Goal: Check status: Check status

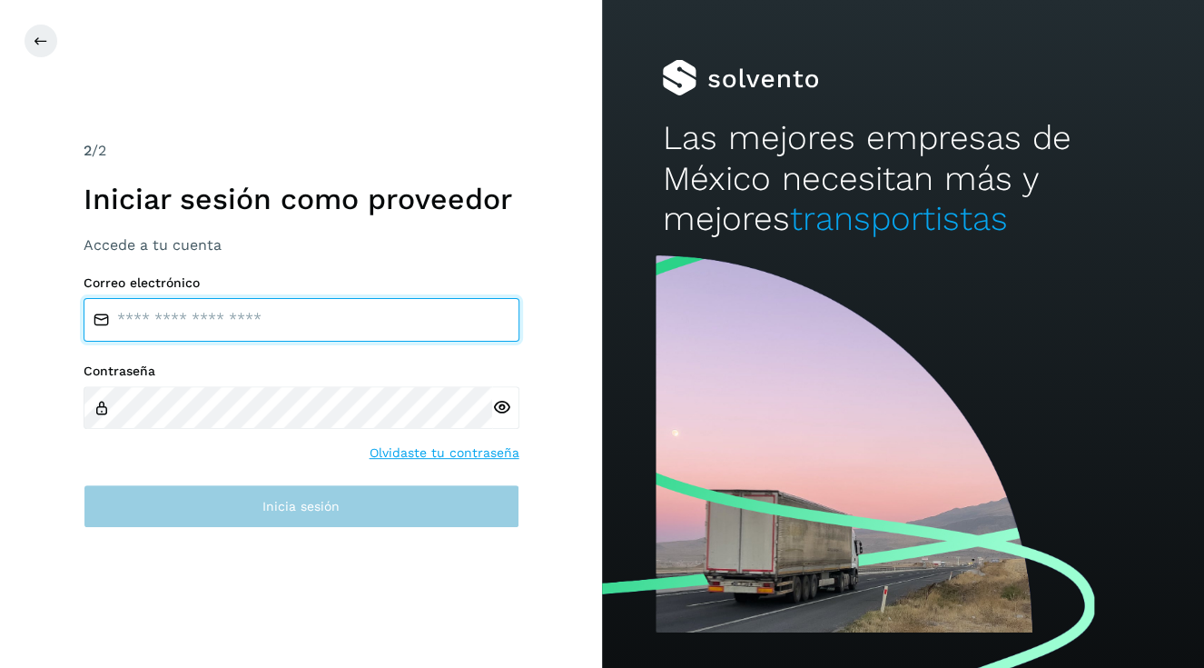
type input "**********"
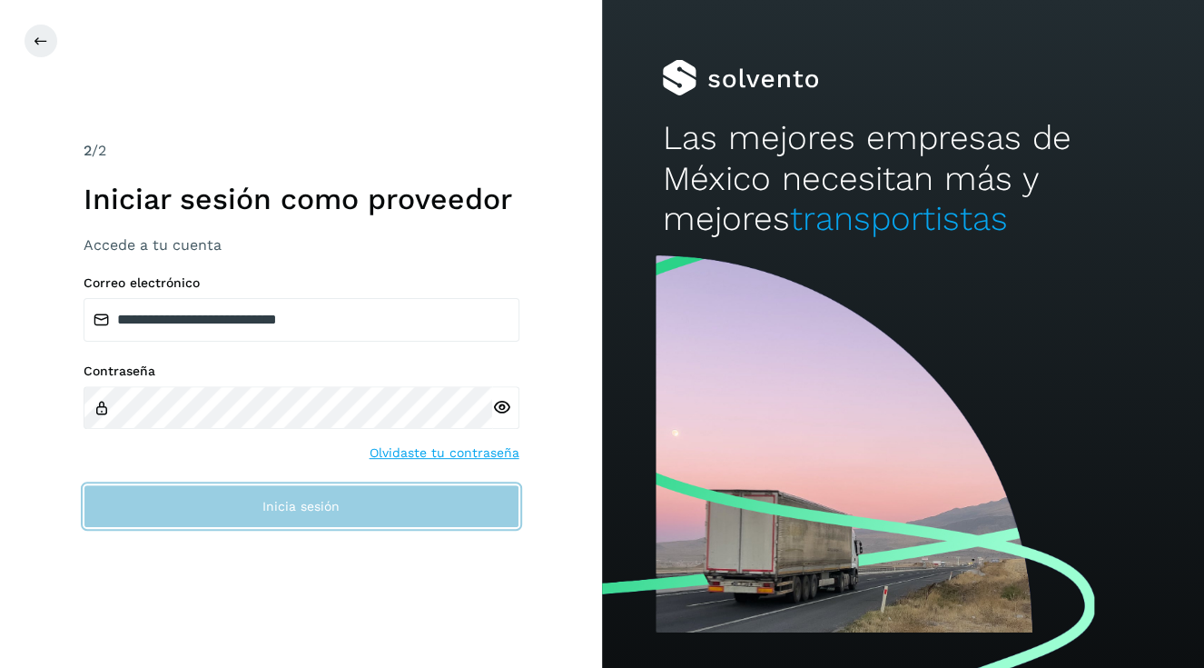
click at [288, 515] on button "Inicia sesión" at bounding box center [302, 506] width 436 height 44
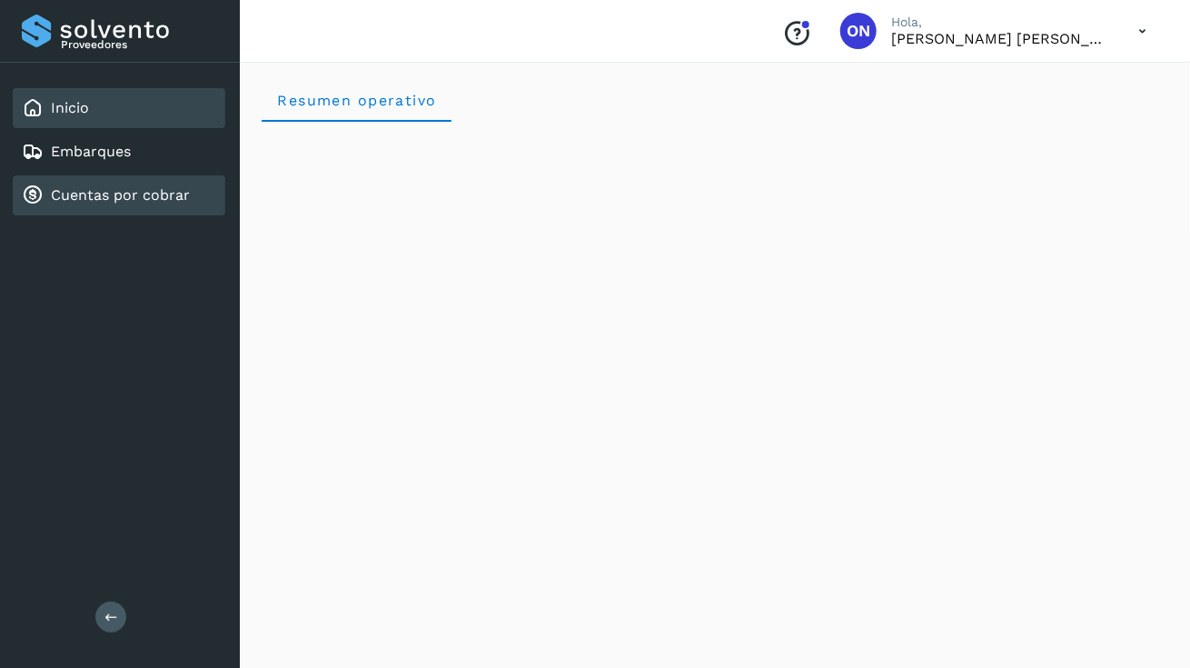
click at [93, 199] on link "Cuentas por cobrar" at bounding box center [120, 194] width 139 height 17
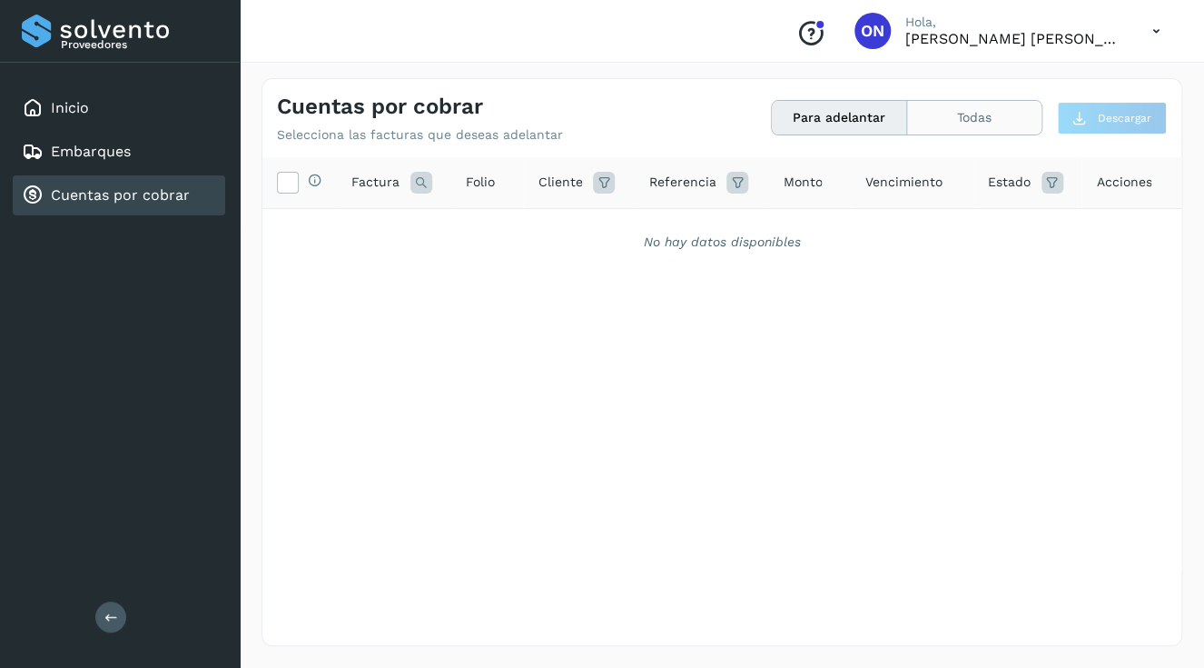
click at [976, 116] on button "Todas" at bounding box center [974, 118] width 134 height 34
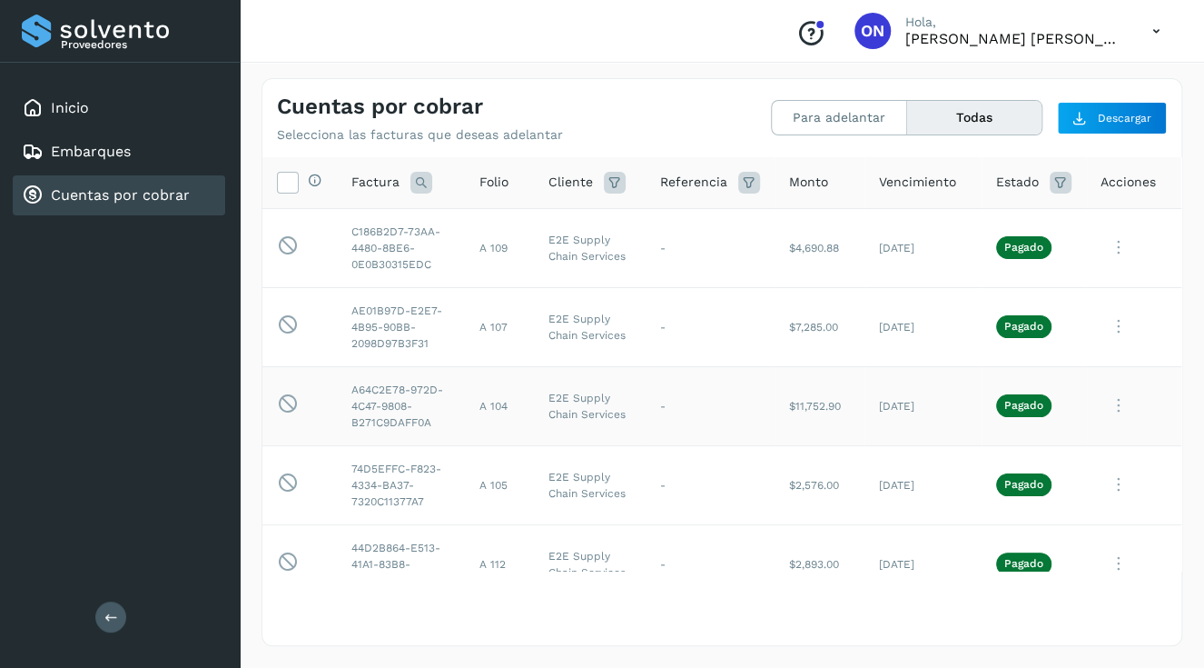
click at [1104, 424] on icon at bounding box center [1119, 405] width 36 height 37
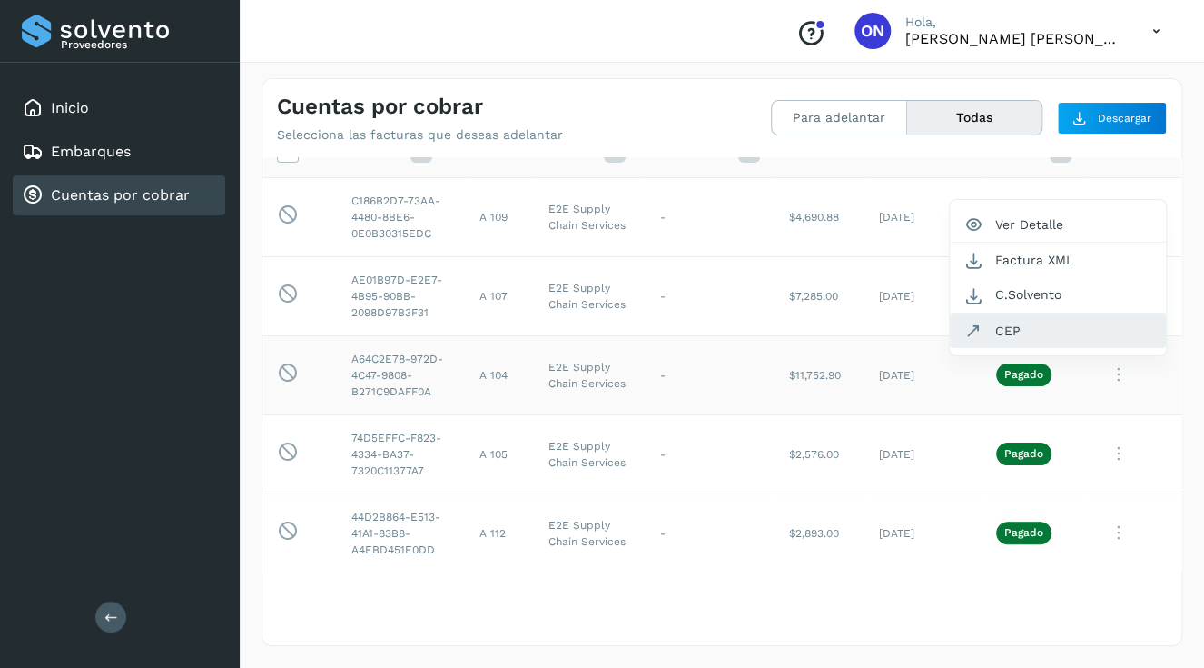
click at [990, 348] on button "CEP" at bounding box center [1058, 330] width 216 height 35
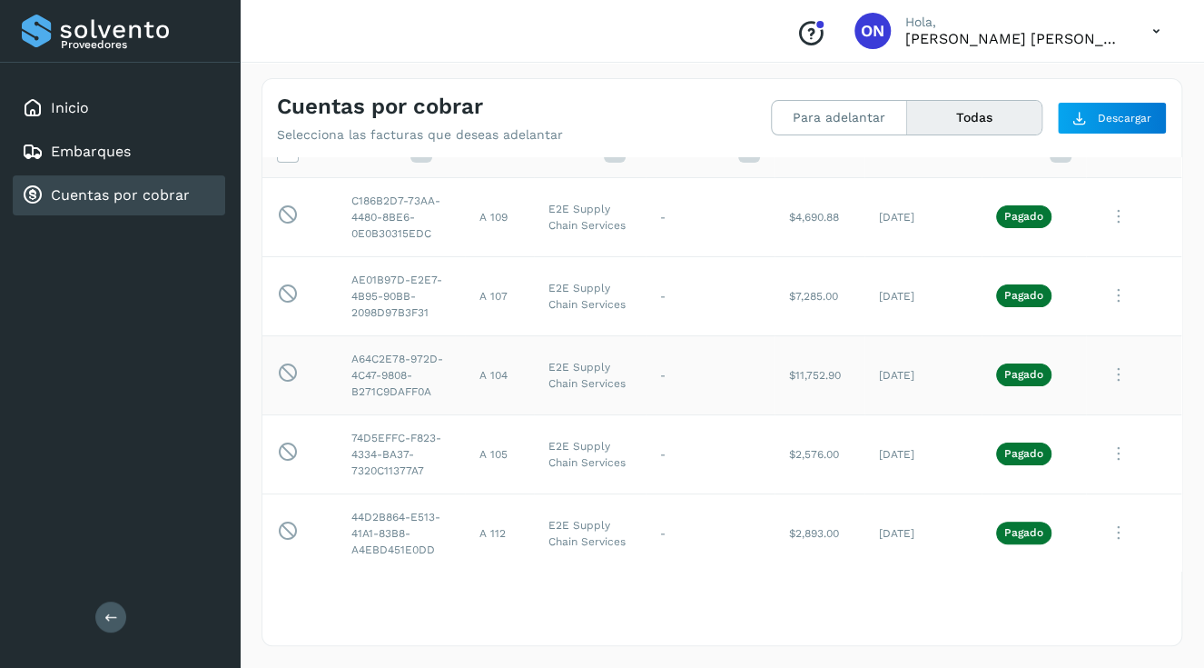
click at [646, 399] on td "-" at bounding box center [710, 374] width 129 height 79
click at [646, 398] on td "-" at bounding box center [710, 374] width 129 height 79
click at [1112, 472] on icon at bounding box center [1119, 453] width 36 height 37
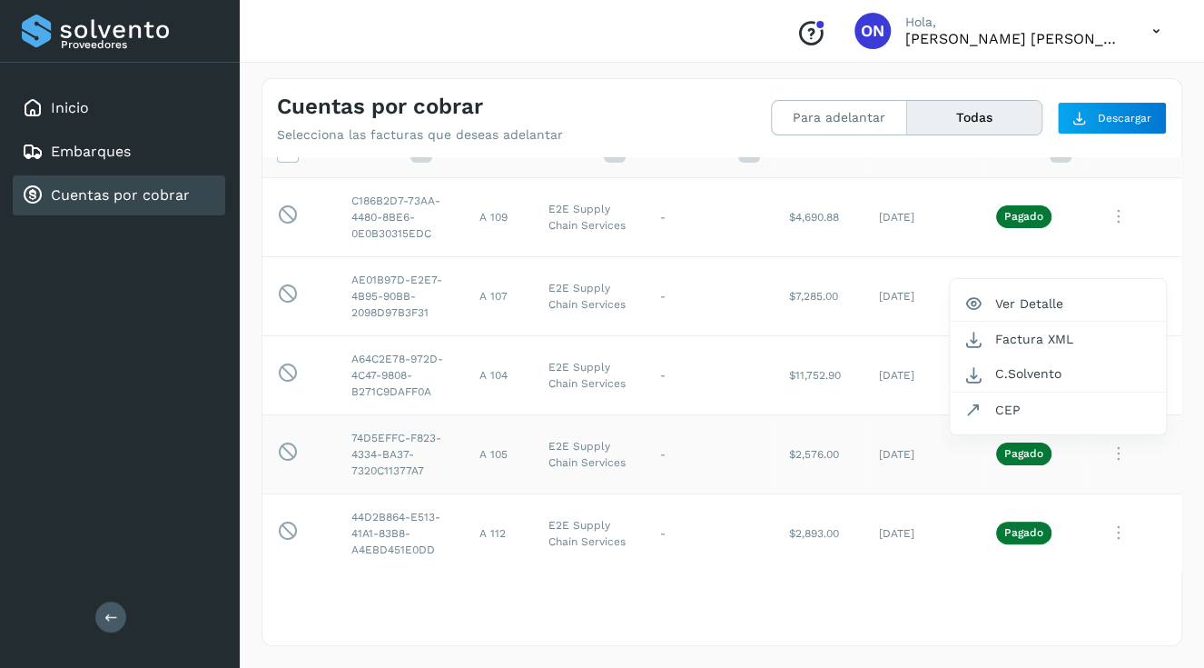
scroll to position [126, 0]
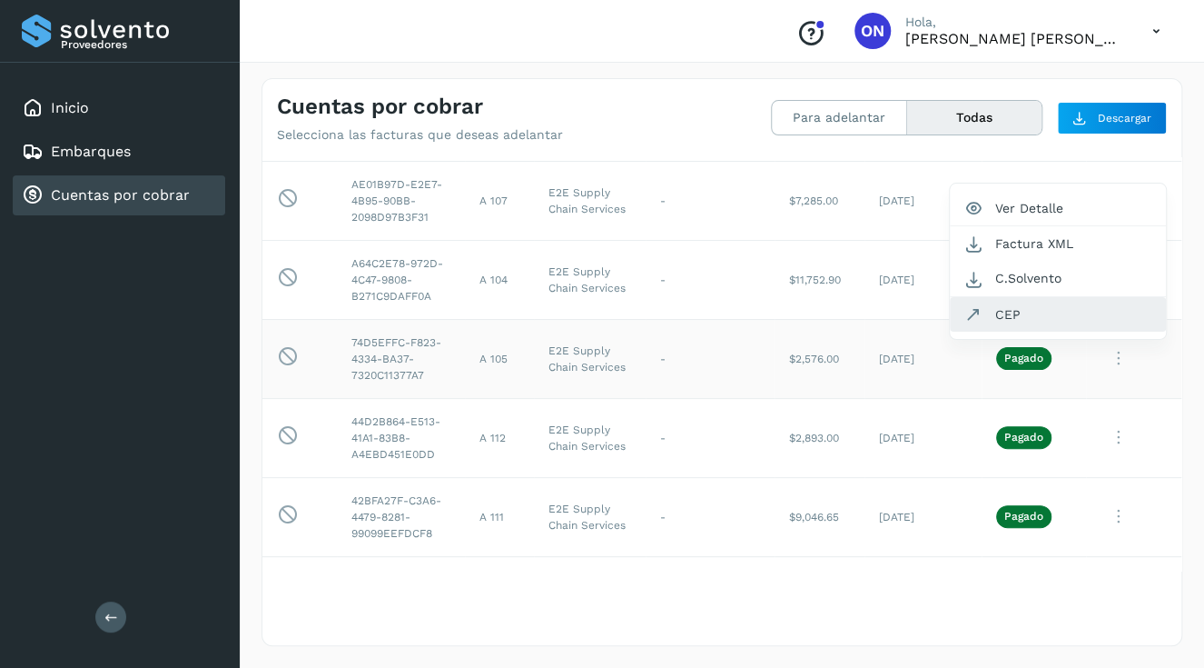
click at [994, 332] on button "CEP" at bounding box center [1058, 314] width 216 height 35
